Goal: Task Accomplishment & Management: Use online tool/utility

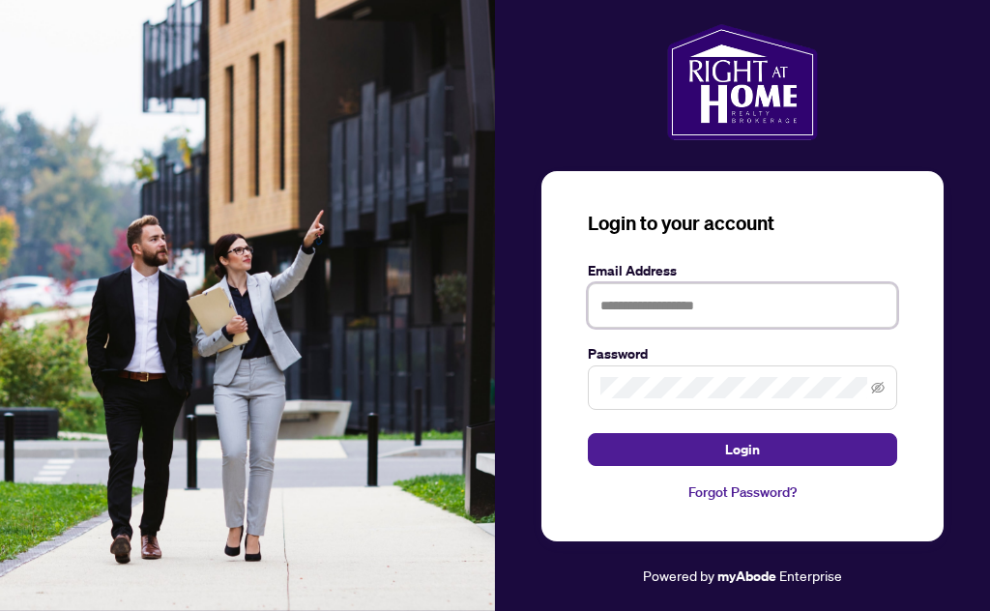
click at [716, 328] on input "text" at bounding box center [742, 305] width 309 height 44
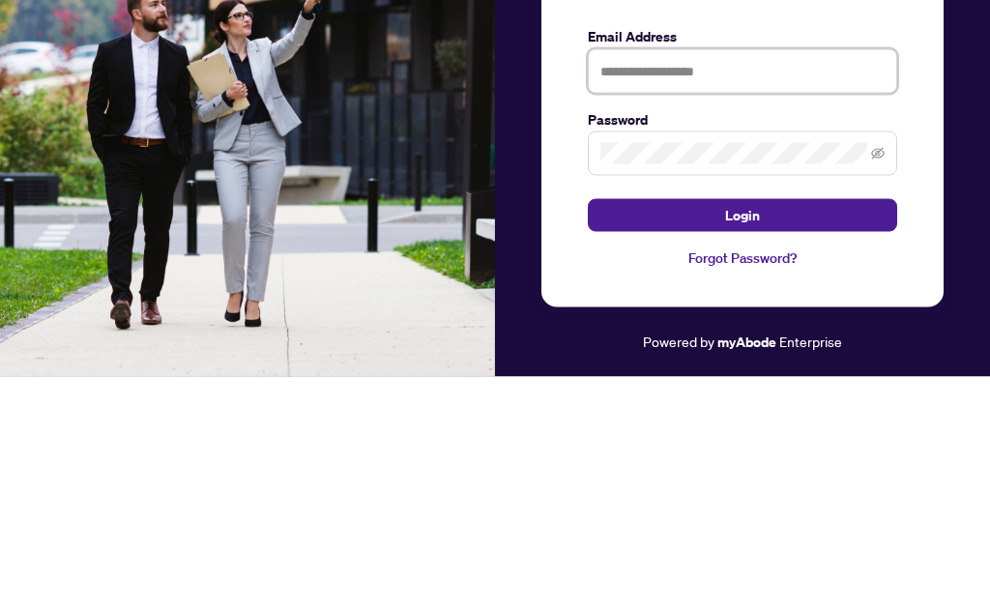
type input "**********"
click at [742, 433] on button "Login" at bounding box center [742, 449] width 309 height 33
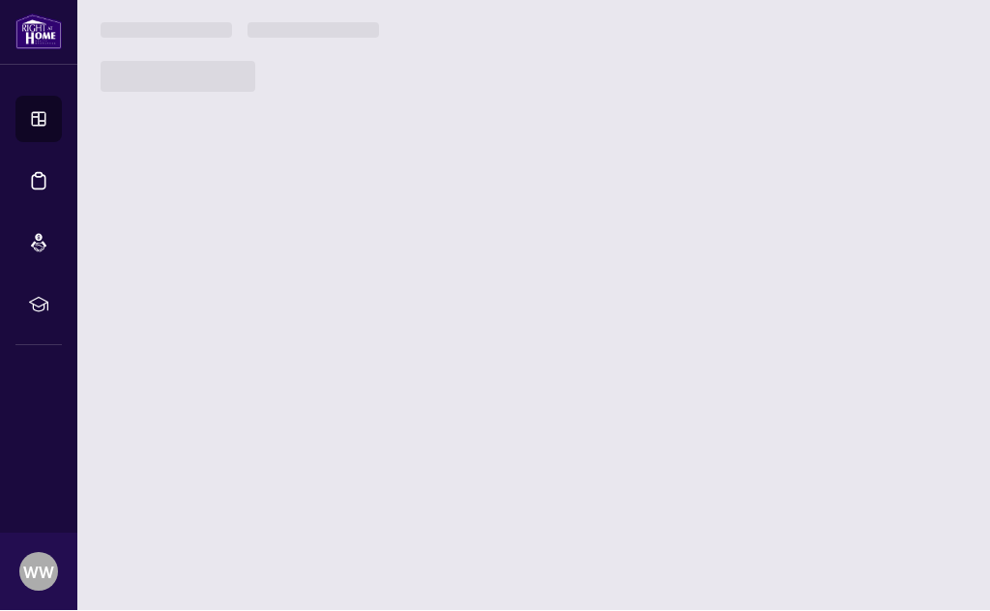
scroll to position [1, 0]
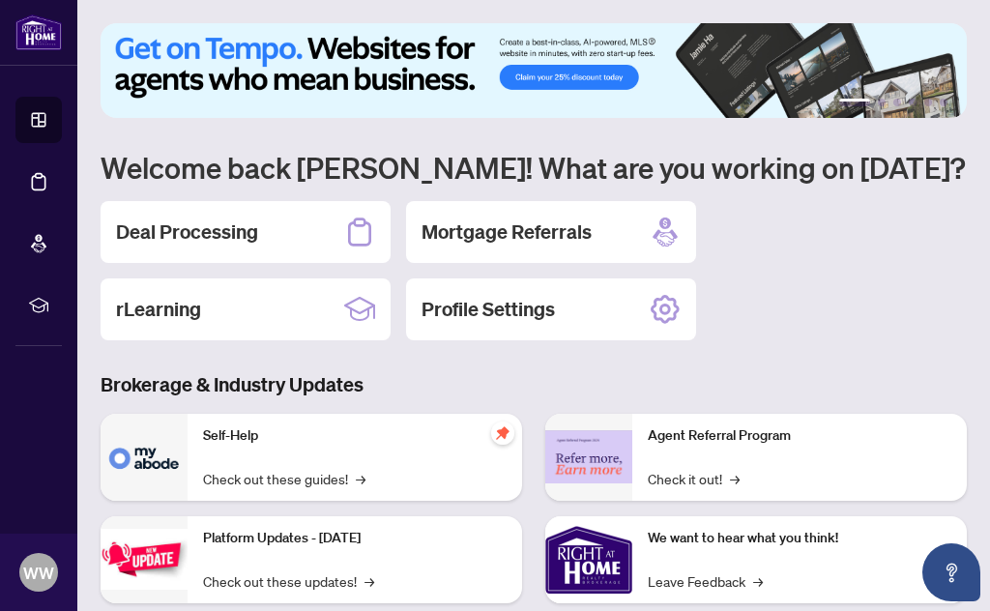
click at [228, 241] on h2 "Deal Processing" at bounding box center [187, 231] width 142 height 27
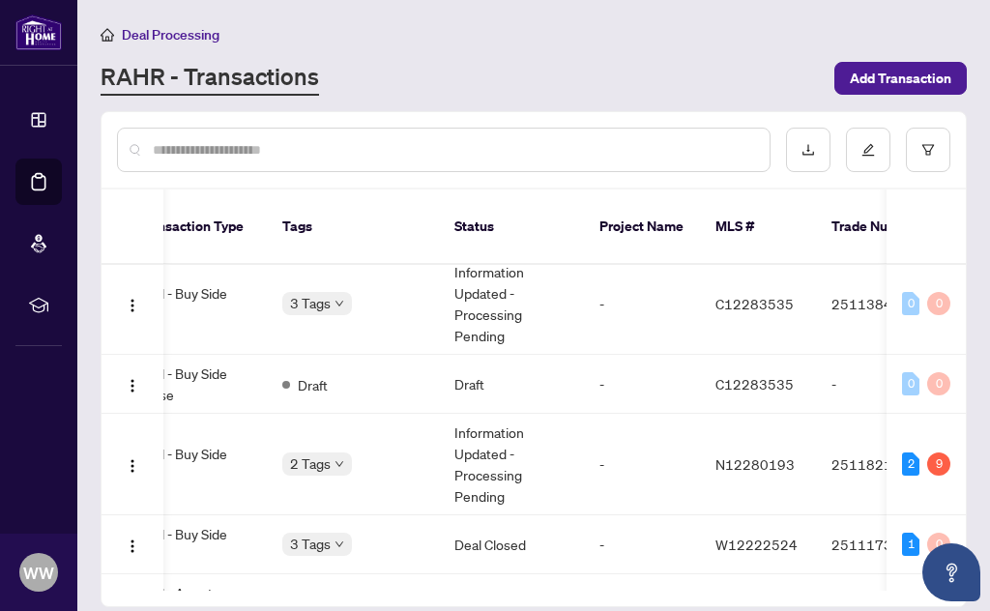
scroll to position [0, 392]
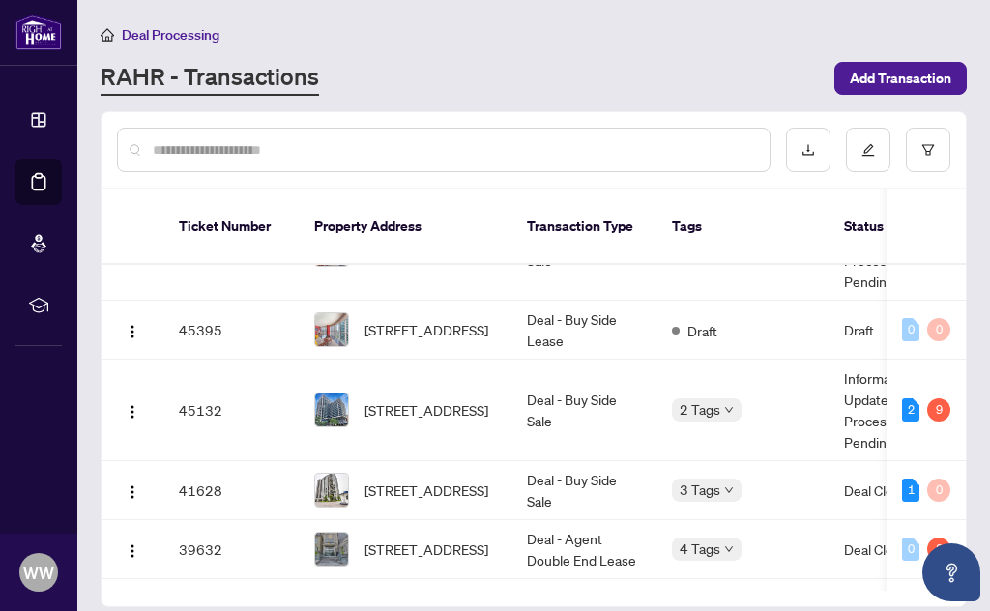
click at [435, 399] on span "[STREET_ADDRESS]" at bounding box center [426, 409] width 124 height 21
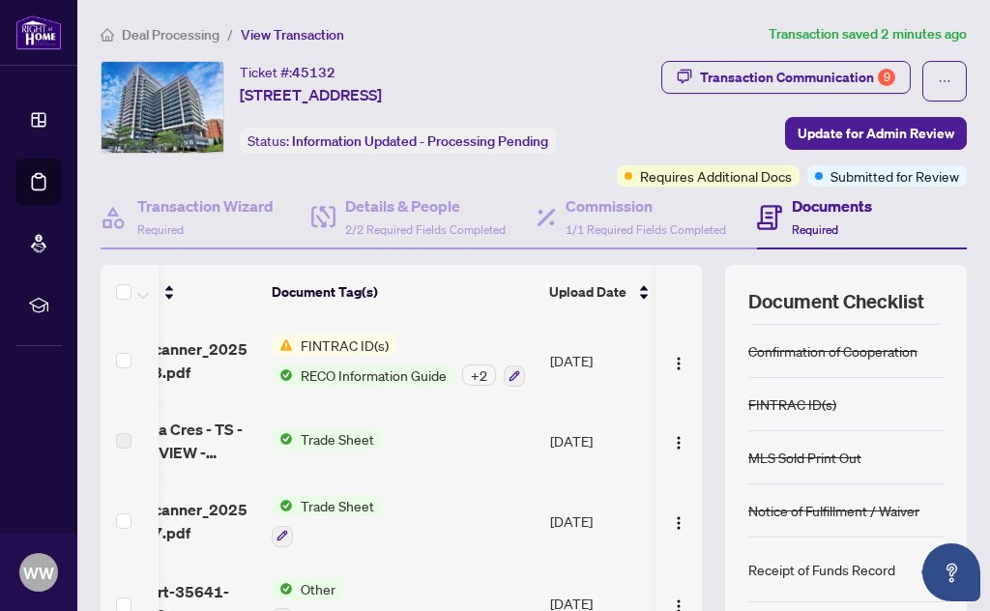
click at [888, 80] on div "9" at bounding box center [886, 77] width 17 height 17
